Goal: Information Seeking & Learning: Learn about a topic

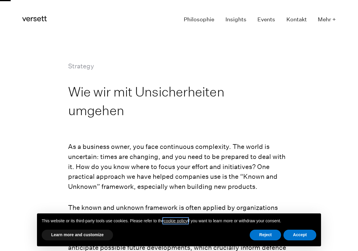
scroll to position [146, 0]
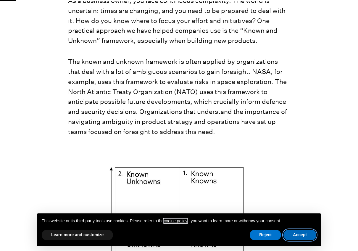
click at [296, 234] on button "Accept" at bounding box center [300, 235] width 33 height 11
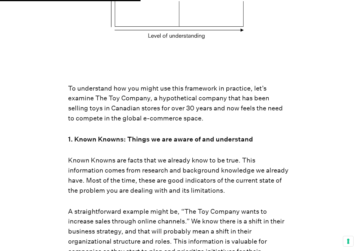
scroll to position [1296, 0]
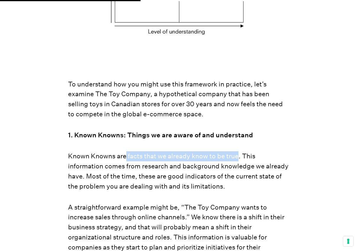
drag, startPoint x: 238, startPoint y: 136, endPoint x: 127, endPoint y: 135, distance: 110.7
click at [127, 151] on p "Known Knowns are facts that we already know to be true. This information comes …" at bounding box center [179, 171] width 222 height 40
copy p "facts that we already know to be true"
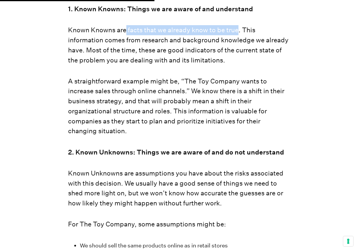
scroll to position [1425, 0]
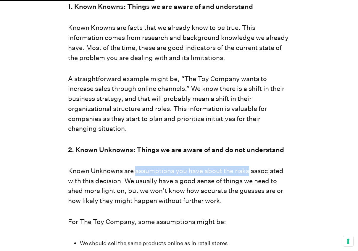
drag, startPoint x: 136, startPoint y: 152, endPoint x: 248, endPoint y: 154, distance: 111.9
click at [248, 166] on p "Known Unknowns are assumptions you have about the risks associated with this de…" at bounding box center [179, 186] width 222 height 40
copy p "assumptions you have about the risks"
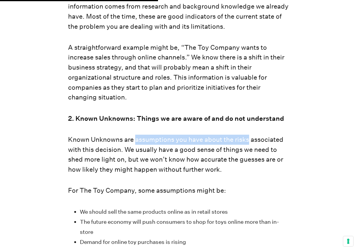
scroll to position [1457, 0]
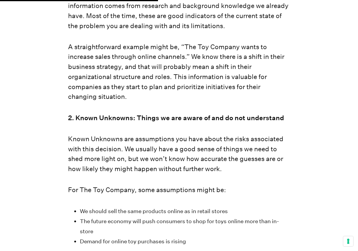
click at [150, 156] on div "As a business owner, you face continuous complexity. The world is uncertain: ti…" at bounding box center [179, 61] width 222 height 2752
click at [223, 134] on p "Known Unknowns are assumptions you have about the risks associated with this de…" at bounding box center [179, 154] width 222 height 40
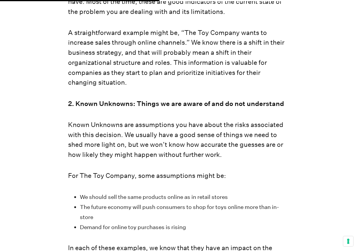
scroll to position [1472, 0]
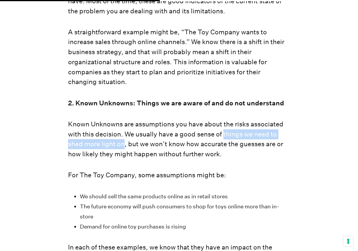
drag, startPoint x: 223, startPoint y: 112, endPoint x: 123, endPoint y: 126, distance: 100.2
click at [123, 126] on p "Known Unknowns are assumptions you have about the risks associated with this de…" at bounding box center [179, 139] width 222 height 40
copy p "things we need to shed more light on"
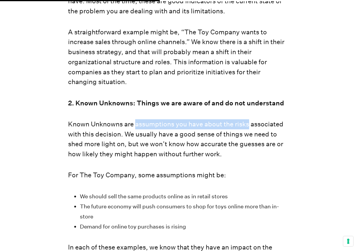
drag, startPoint x: 135, startPoint y: 103, endPoint x: 248, endPoint y: 105, distance: 113.1
click at [248, 119] on p "Known Unknowns are assumptions you have about the risks associated with this de…" at bounding box center [179, 139] width 222 height 40
copy p "assumptions you have about the risks"
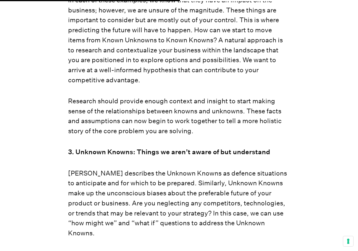
scroll to position [1769, 0]
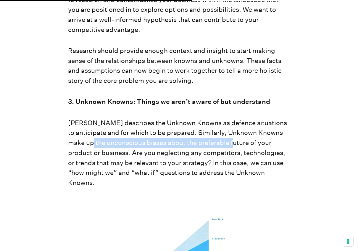
drag, startPoint x: 107, startPoint y: 122, endPoint x: 247, endPoint y: 126, distance: 140.1
click at [247, 126] on p "[PERSON_NAME] describes the Unknown Knowns as defence situations to anticipate …" at bounding box center [179, 153] width 222 height 70
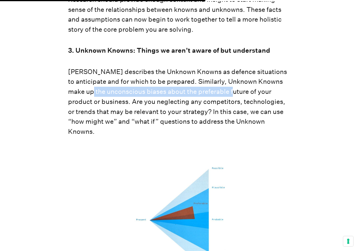
scroll to position [1705, 0]
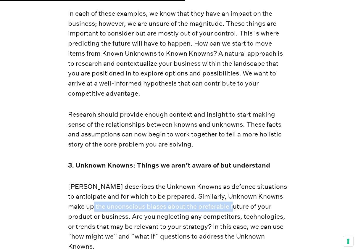
copy p "unconscious biases about the preferable future"
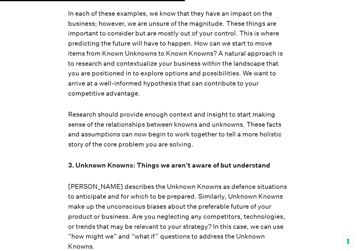
click at [210, 214] on p "[PERSON_NAME] describes the Unknown Knowns as defence situations to anticipate …" at bounding box center [179, 217] width 222 height 70
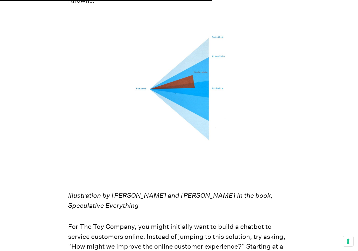
scroll to position [1957, 0]
